Goal: Information Seeking & Learning: Learn about a topic

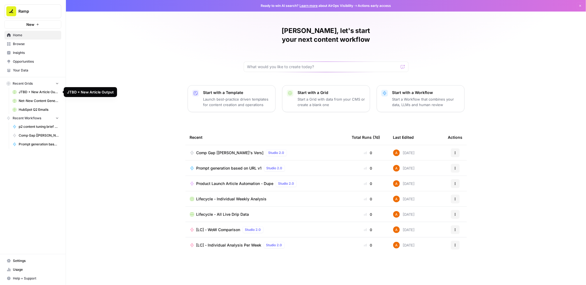
click at [28, 43] on span "Browse" at bounding box center [36, 43] width 46 height 5
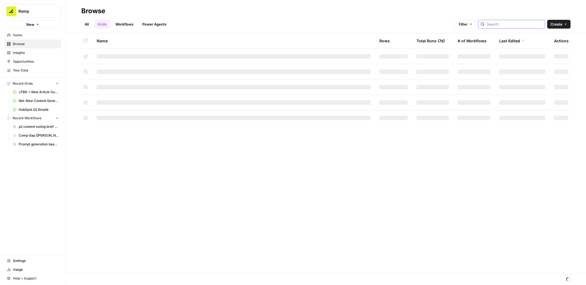
click at [517, 24] on input "search" at bounding box center [514, 23] width 56 height 5
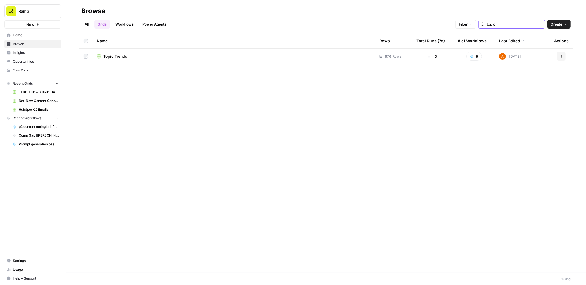
type input "topic"
click at [115, 56] on span "Topic Trends" at bounding box center [115, 56] width 24 height 5
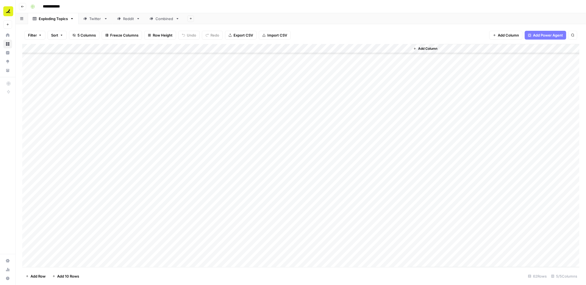
scroll to position [374, 0]
click at [131, 214] on div "Add Column" at bounding box center [300, 155] width 557 height 223
click at [111, 224] on div "Add Column" at bounding box center [300, 155] width 557 height 223
click at [75, 215] on div "Add Column" at bounding box center [300, 155] width 557 height 223
click at [74, 228] on div "Add Column" at bounding box center [300, 155] width 557 height 223
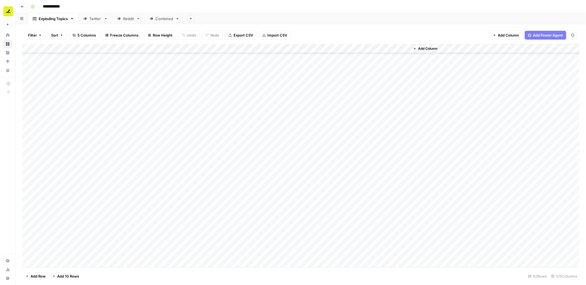
click at [74, 218] on div "Add Column" at bounding box center [300, 155] width 557 height 223
click at [191, 213] on div "Add Column" at bounding box center [300, 155] width 557 height 223
click at [242, 215] on div "Add Column" at bounding box center [300, 155] width 557 height 223
click at [296, 214] on div "Add Column" at bounding box center [300, 155] width 557 height 223
click at [159, 20] on div "Combined" at bounding box center [164, 18] width 18 height 5
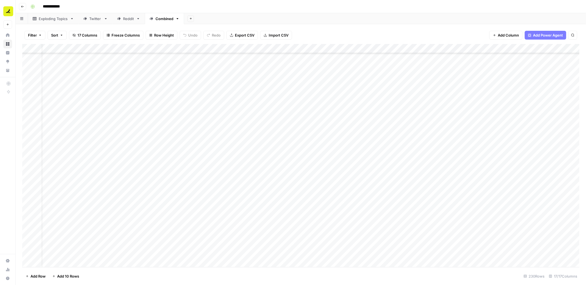
scroll to position [1942, 0]
click at [61, 18] on div "Exploding Topics" at bounding box center [53, 18] width 29 height 5
click at [171, 21] on div "Combined" at bounding box center [164, 18] width 18 height 5
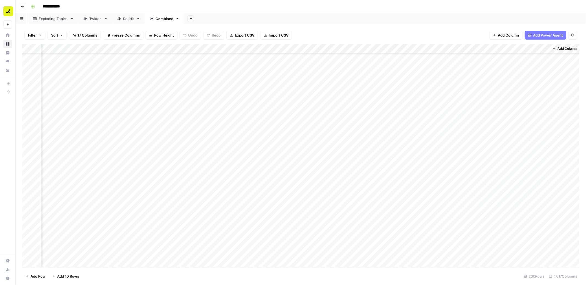
click at [279, 157] on div "Add Column" at bounding box center [300, 155] width 557 height 223
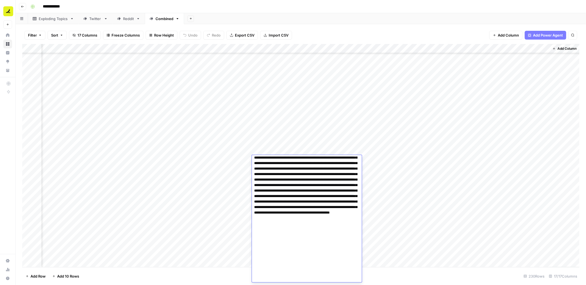
scroll to position [0, 0]
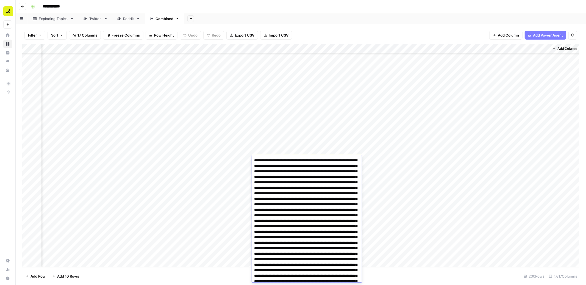
click at [245, 166] on div "Add Column" at bounding box center [300, 155] width 557 height 223
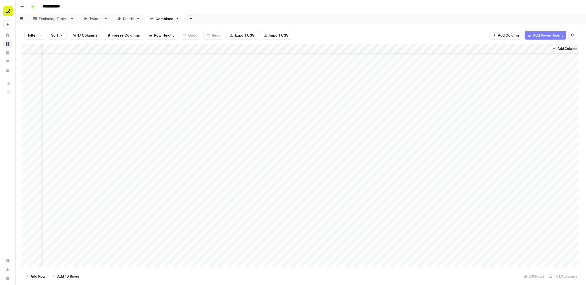
click at [296, 49] on div "Add Column" at bounding box center [300, 155] width 557 height 223
click at [318, 89] on span "HTML" at bounding box center [324, 91] width 26 height 5
click at [273, 208] on div "Add Column" at bounding box center [300, 155] width 557 height 223
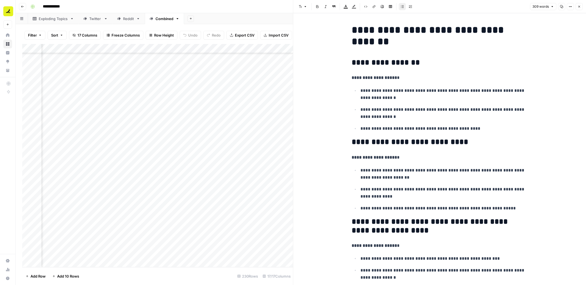
click at [582, 4] on button "Close" at bounding box center [578, 6] width 7 height 7
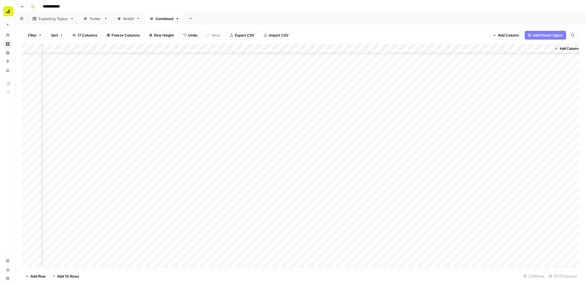
scroll to position [1942, 298]
click at [383, 208] on div "Add Column" at bounding box center [300, 155] width 557 height 223
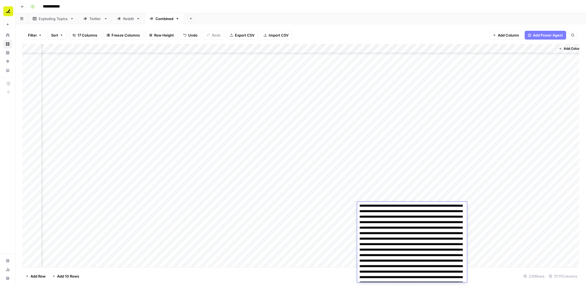
scroll to position [0, 0]
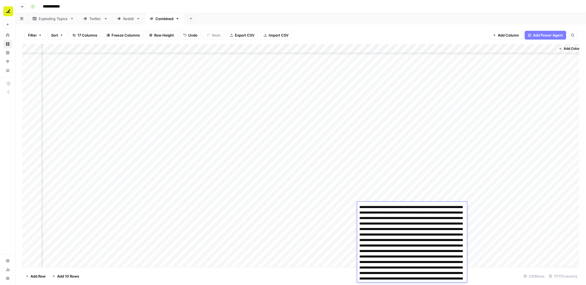
click at [390, 192] on div "Add Column" at bounding box center [300, 155] width 557 height 223
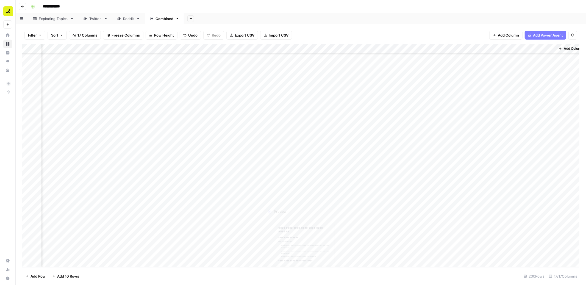
click at [266, 187] on div "Add Column" at bounding box center [300, 155] width 557 height 223
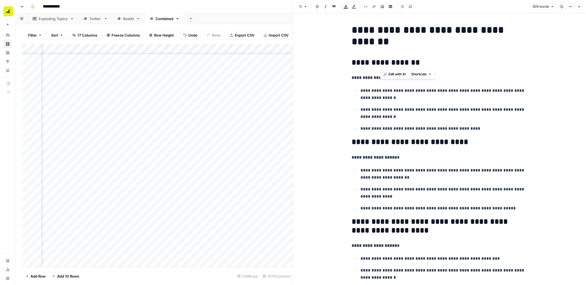
drag, startPoint x: 408, startPoint y: 64, endPoint x: 380, endPoint y: 64, distance: 28.6
click at [380, 64] on h2 "**********" at bounding box center [439, 62] width 176 height 9
click at [581, 6] on button "Close" at bounding box center [578, 6] width 7 height 7
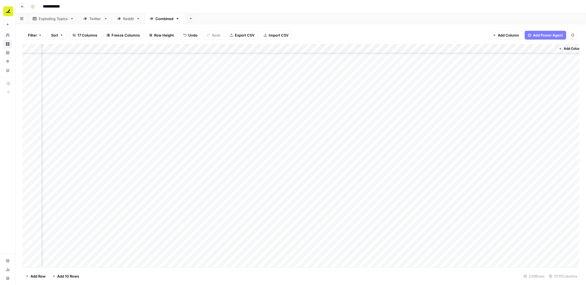
click at [485, 124] on div "Add Column" at bounding box center [300, 155] width 557 height 223
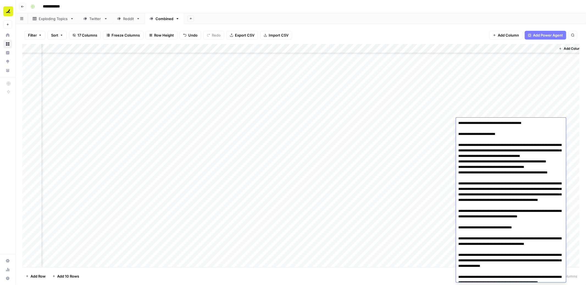
scroll to position [520, 0]
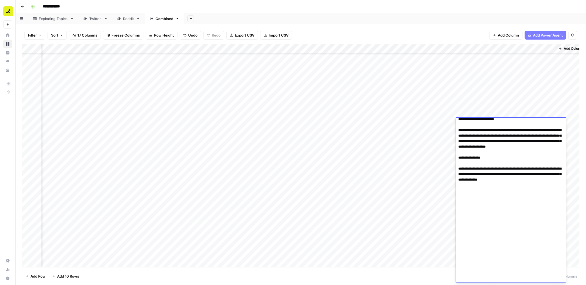
click at [489, 103] on div "Add Column" at bounding box center [300, 155] width 557 height 223
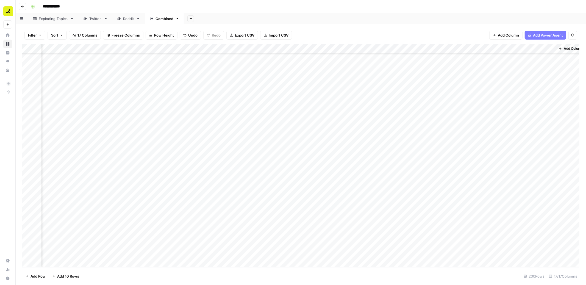
click at [502, 47] on div "Add Column" at bounding box center [300, 155] width 557 height 223
click at [519, 93] on span "HTML" at bounding box center [529, 91] width 26 height 5
click at [475, 206] on div "Add Column" at bounding box center [300, 155] width 557 height 223
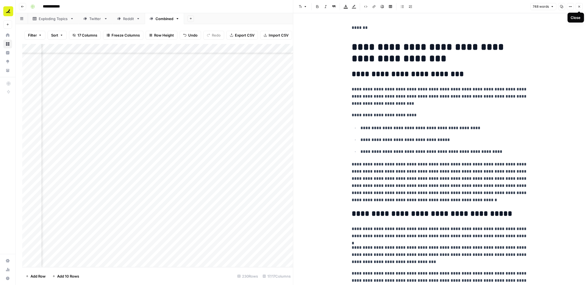
click at [576, 9] on button "Close" at bounding box center [578, 6] width 7 height 7
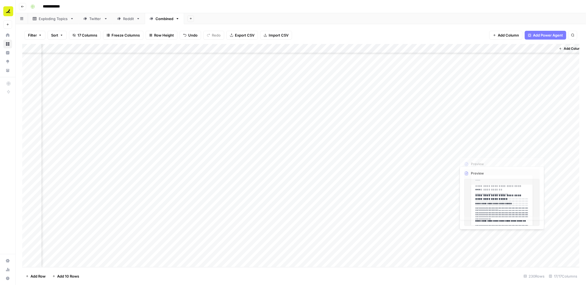
click at [475, 142] on div "Add Column" at bounding box center [300, 155] width 557 height 223
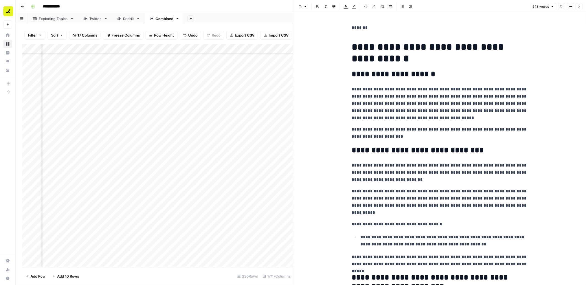
click at [582, 8] on button "Close" at bounding box center [578, 6] width 7 height 7
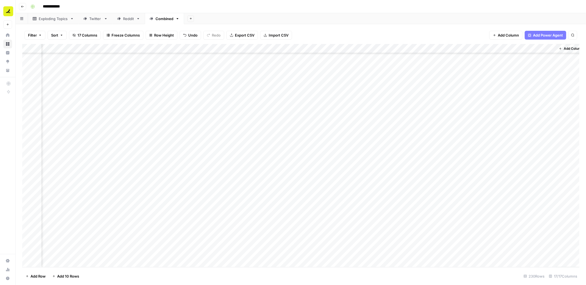
scroll to position [1942, 298]
